Goal: Transaction & Acquisition: Subscribe to service/newsletter

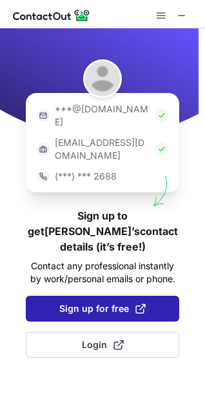
click at [94, 302] on span "Sign up for free" at bounding box center [102, 308] width 87 height 13
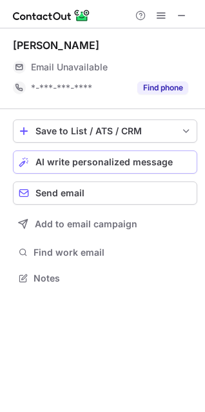
scroll to position [269, 205]
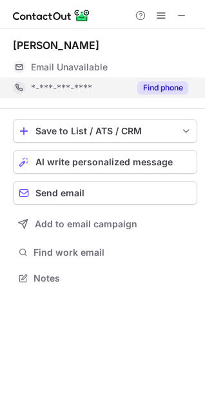
click at [163, 86] on button "Find phone" at bounding box center [163, 87] width 51 height 13
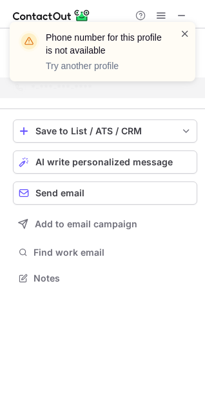
click at [182, 28] on span at bounding box center [185, 33] width 10 height 13
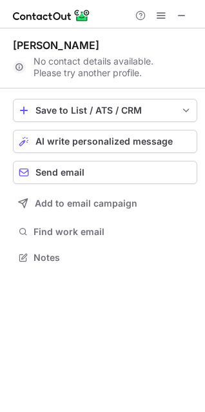
scroll to position [249, 205]
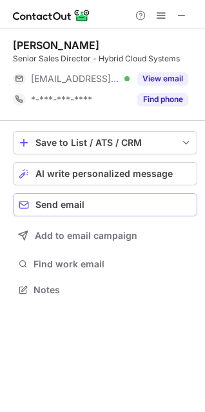
scroll to position [281, 205]
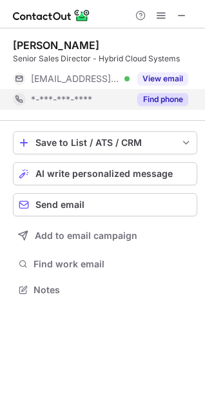
click at [153, 97] on button "Find phone" at bounding box center [163, 99] width 51 height 13
